Goal: Task Accomplishment & Management: Use online tool/utility

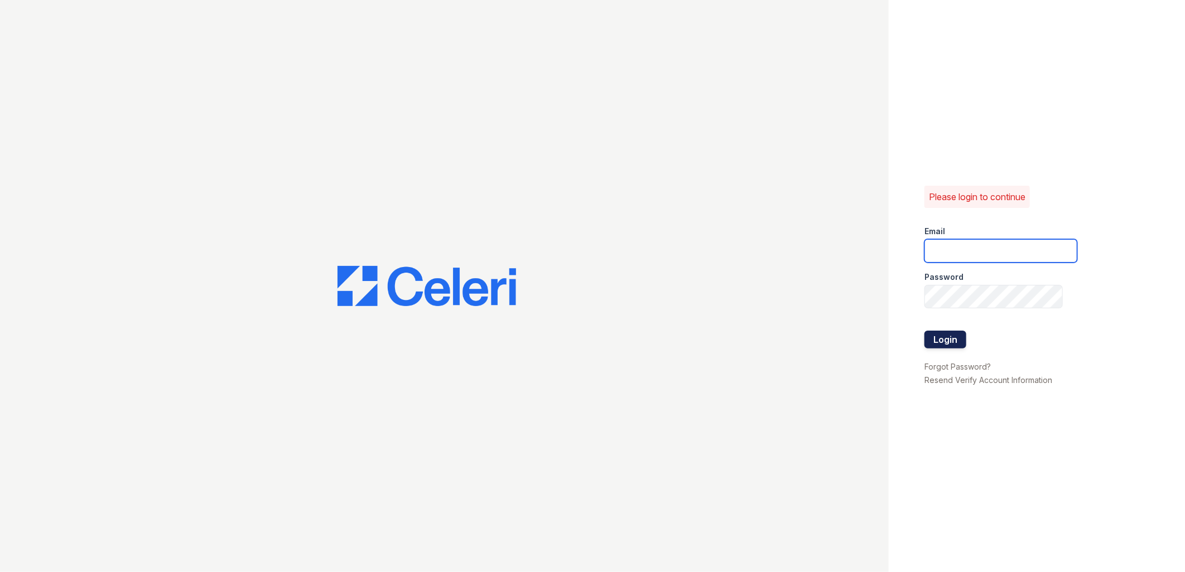
type input "tdeltoro@trinity-pm.com"
click at [958, 335] on button "Login" at bounding box center [945, 340] width 42 height 18
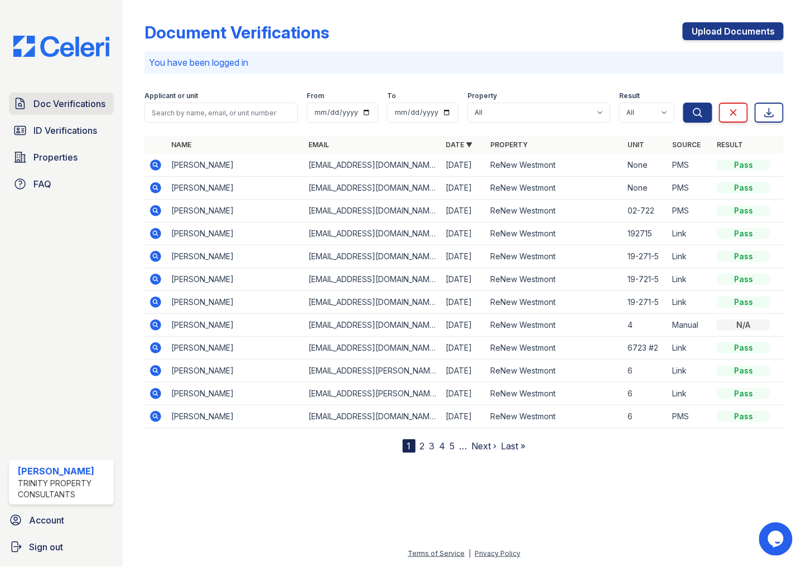
click at [73, 109] on span "Doc Verifications" at bounding box center [69, 103] width 72 height 13
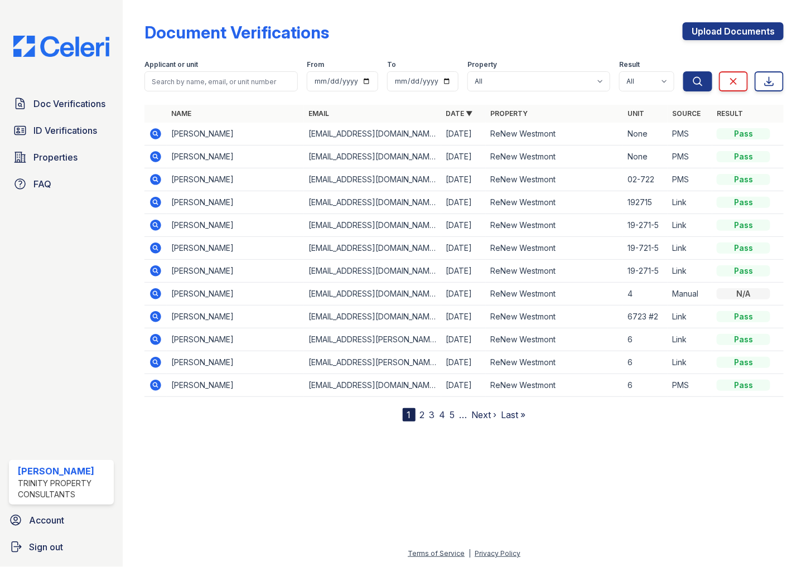
drag, startPoint x: 327, startPoint y: 458, endPoint x: 312, endPoint y: 427, distance: 33.9
click at [327, 458] on div at bounding box center [465, 494] width 648 height 108
click at [158, 312] on icon at bounding box center [155, 316] width 13 height 13
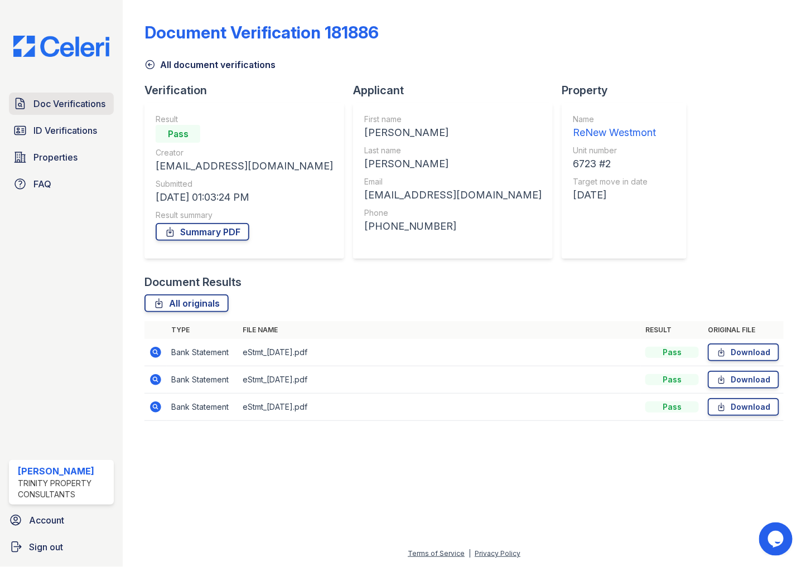
click at [66, 101] on span "Doc Verifications" at bounding box center [69, 103] width 72 height 13
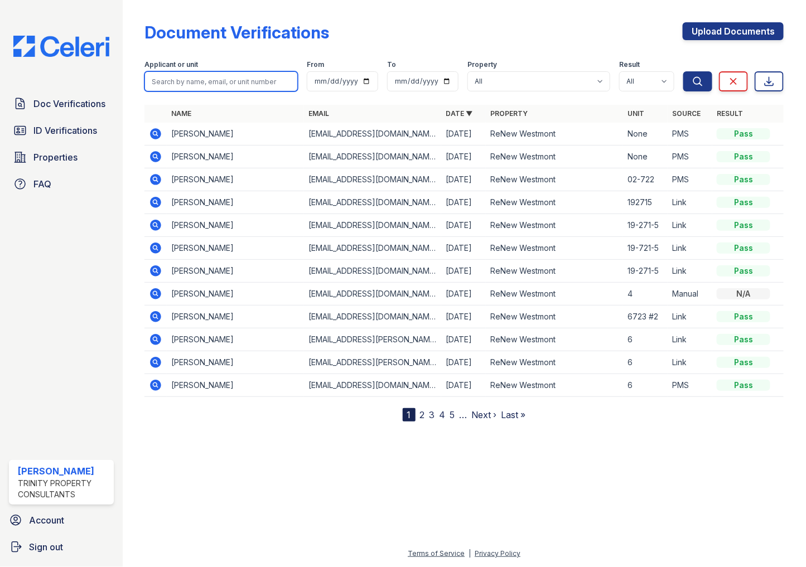
click at [202, 82] on input "search" at bounding box center [220, 81] width 153 height 20
type input "ahmad"
click at [683, 71] on button "Search" at bounding box center [697, 81] width 29 height 20
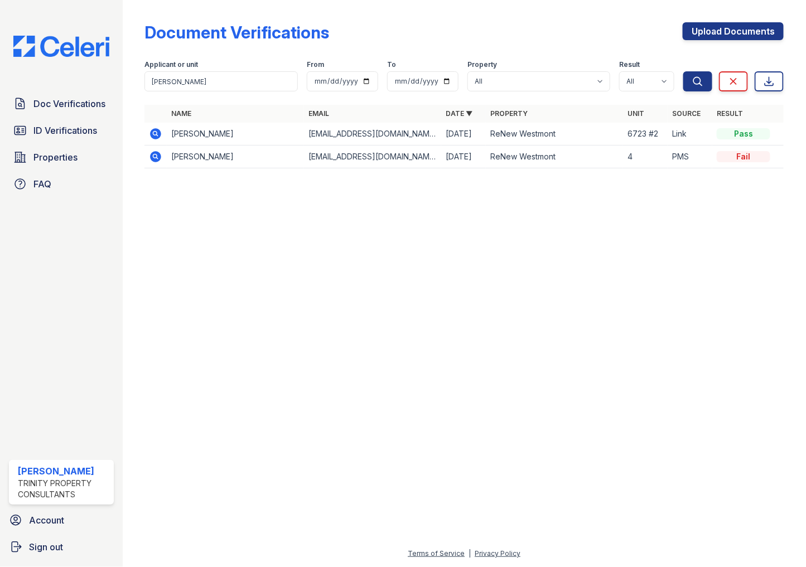
click at [156, 133] on icon at bounding box center [155, 133] width 3 height 3
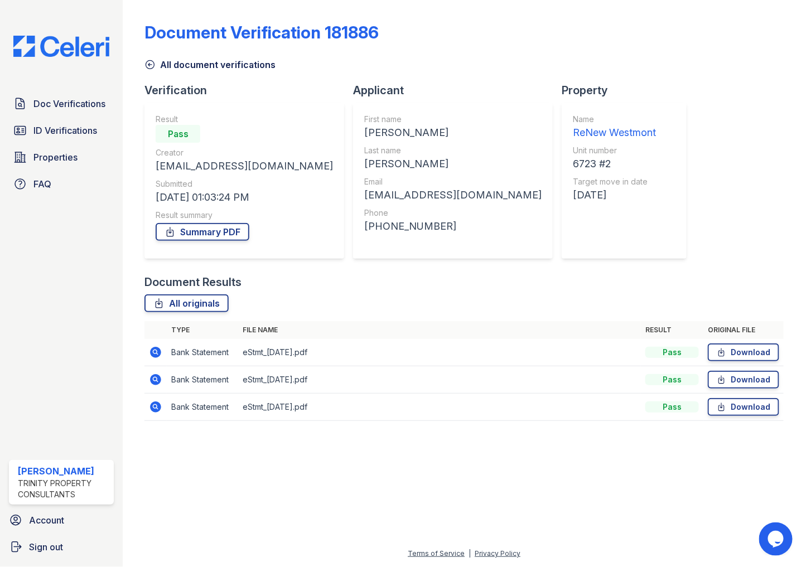
drag, startPoint x: 316, startPoint y: 466, endPoint x: 149, endPoint y: 236, distance: 284.4
click at [311, 465] on div at bounding box center [465, 498] width 648 height 97
click at [32, 112] on link "Doc Verifications" at bounding box center [61, 104] width 105 height 22
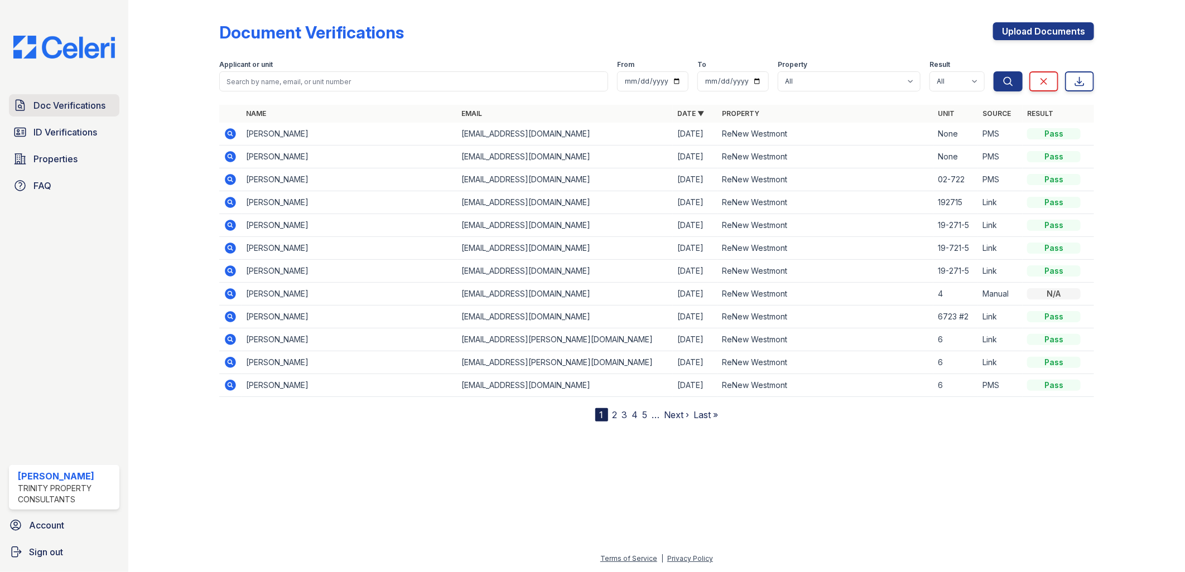
click at [86, 107] on span "Doc Verifications" at bounding box center [69, 105] width 72 height 13
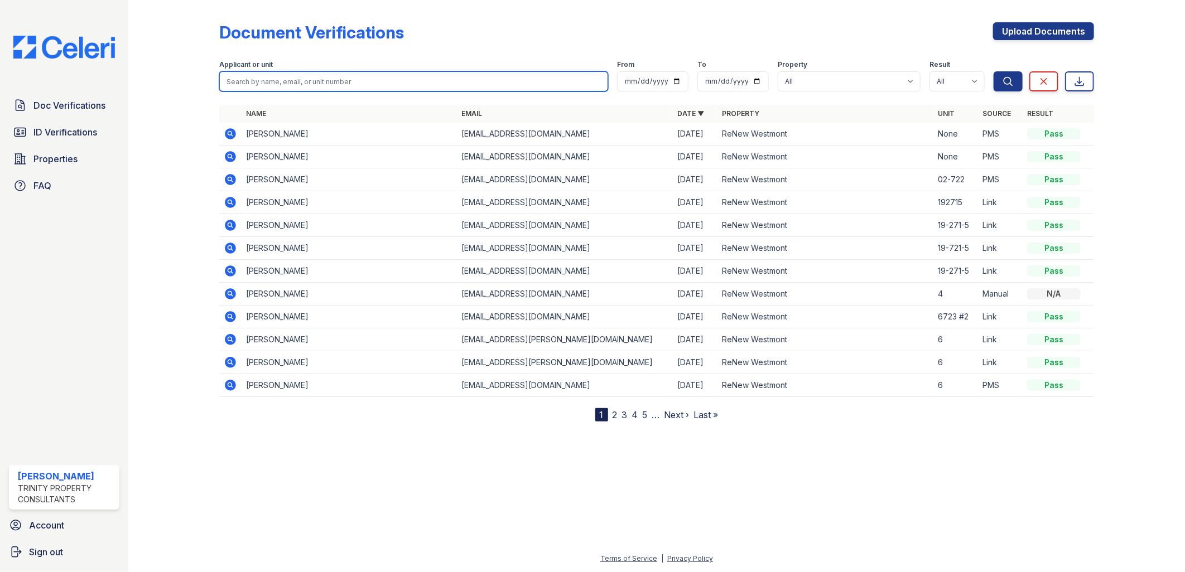
click at [300, 75] on input "search" at bounding box center [413, 81] width 389 height 20
type input "haddad"
click at [805, 71] on button "Search" at bounding box center [1007, 81] width 29 height 20
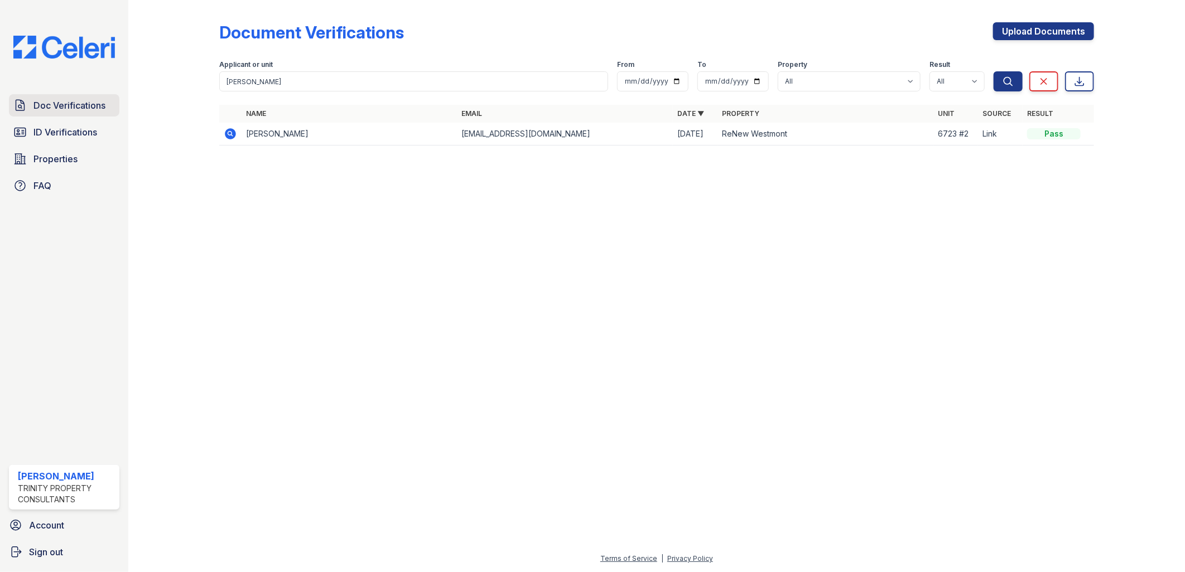
click at [79, 97] on link "Doc Verifications" at bounding box center [64, 105] width 110 height 22
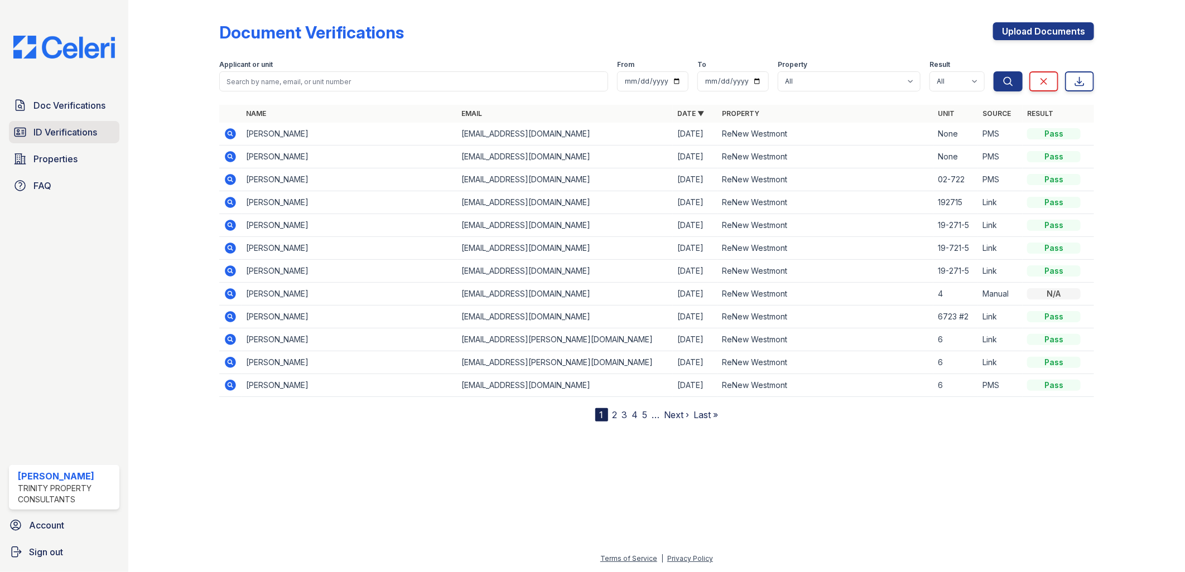
click at [84, 128] on span "ID Verifications" at bounding box center [65, 132] width 64 height 13
